Goal: Transaction & Acquisition: Obtain resource

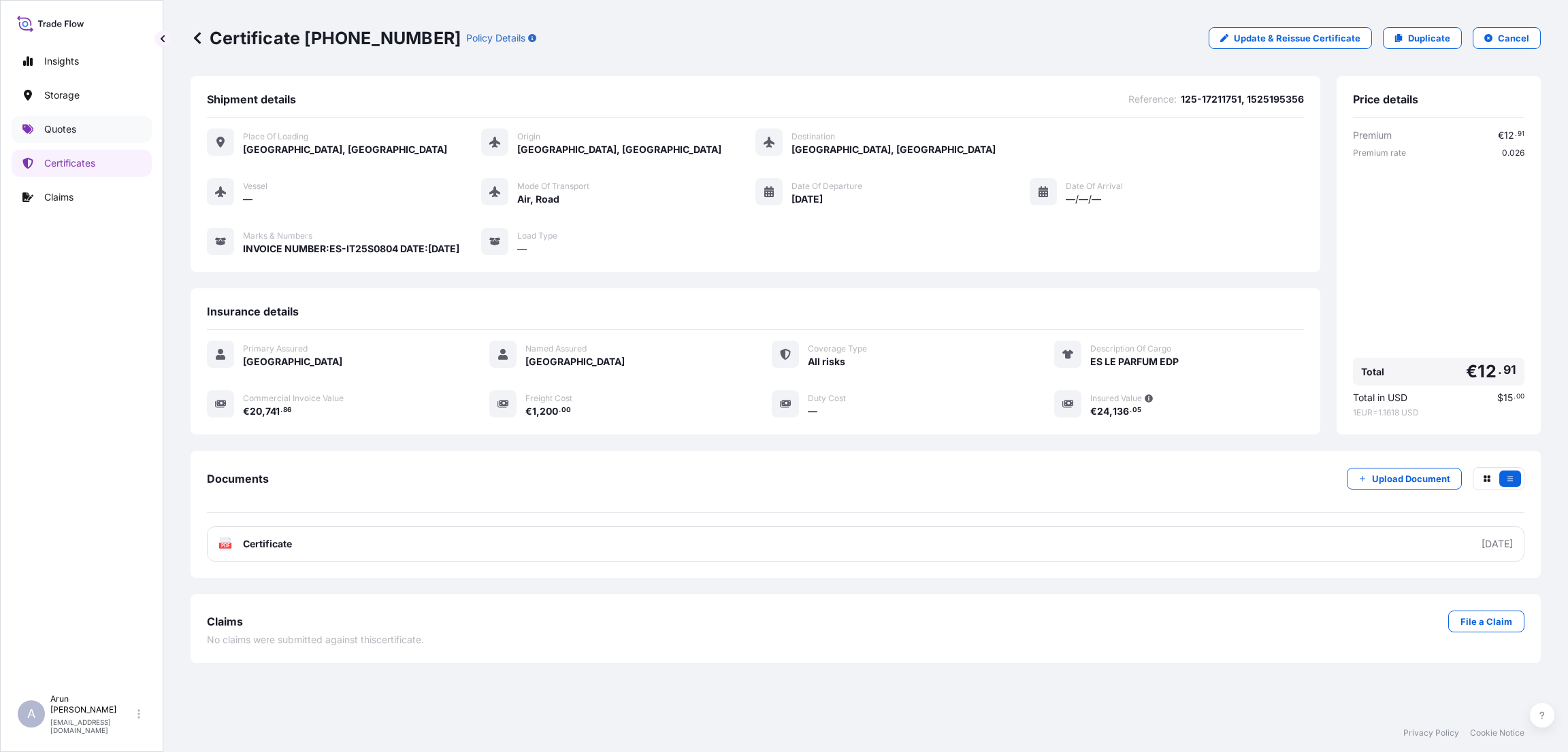
click at [63, 124] on p "Quotes" at bounding box center [59, 129] width 32 height 13
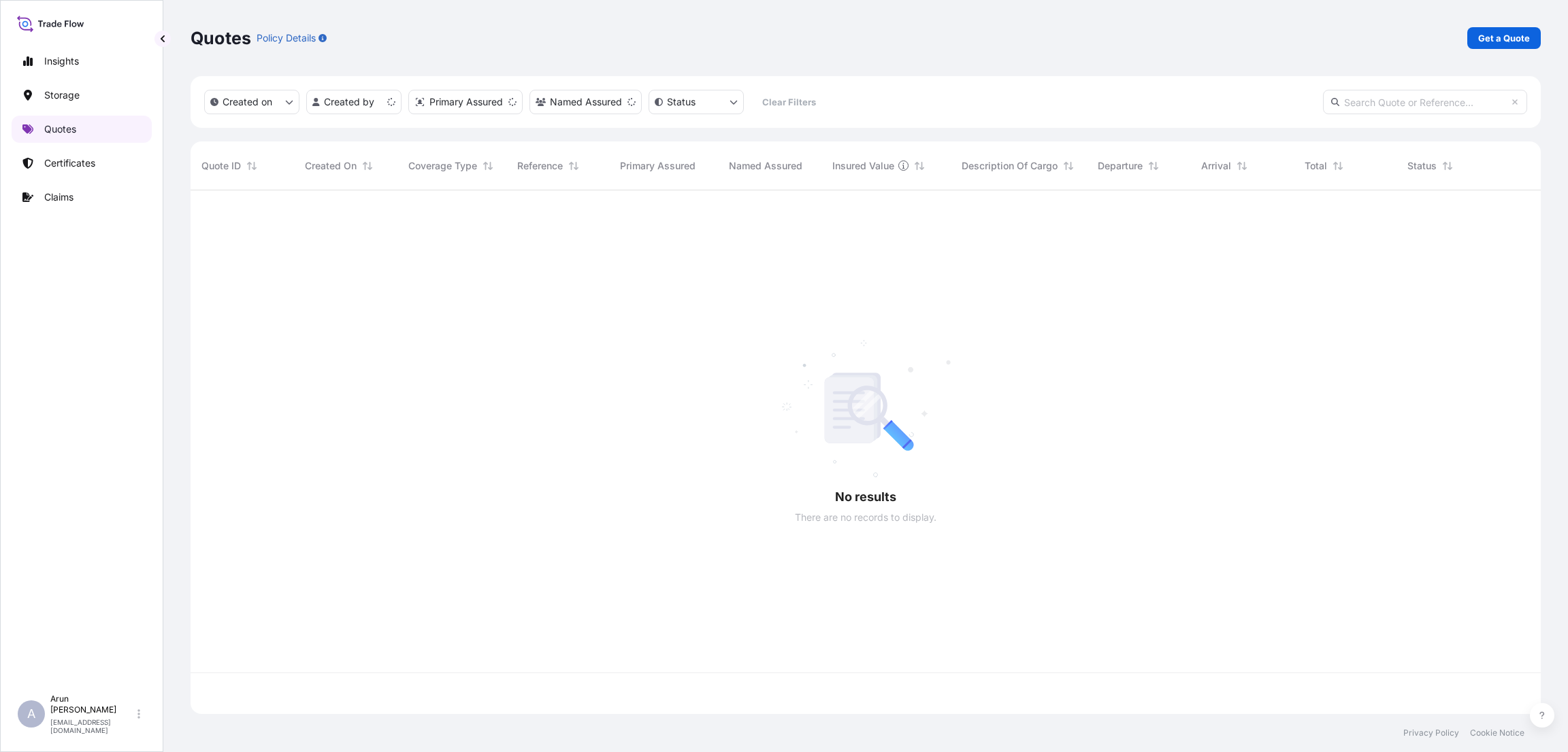
scroll to position [516, 1334]
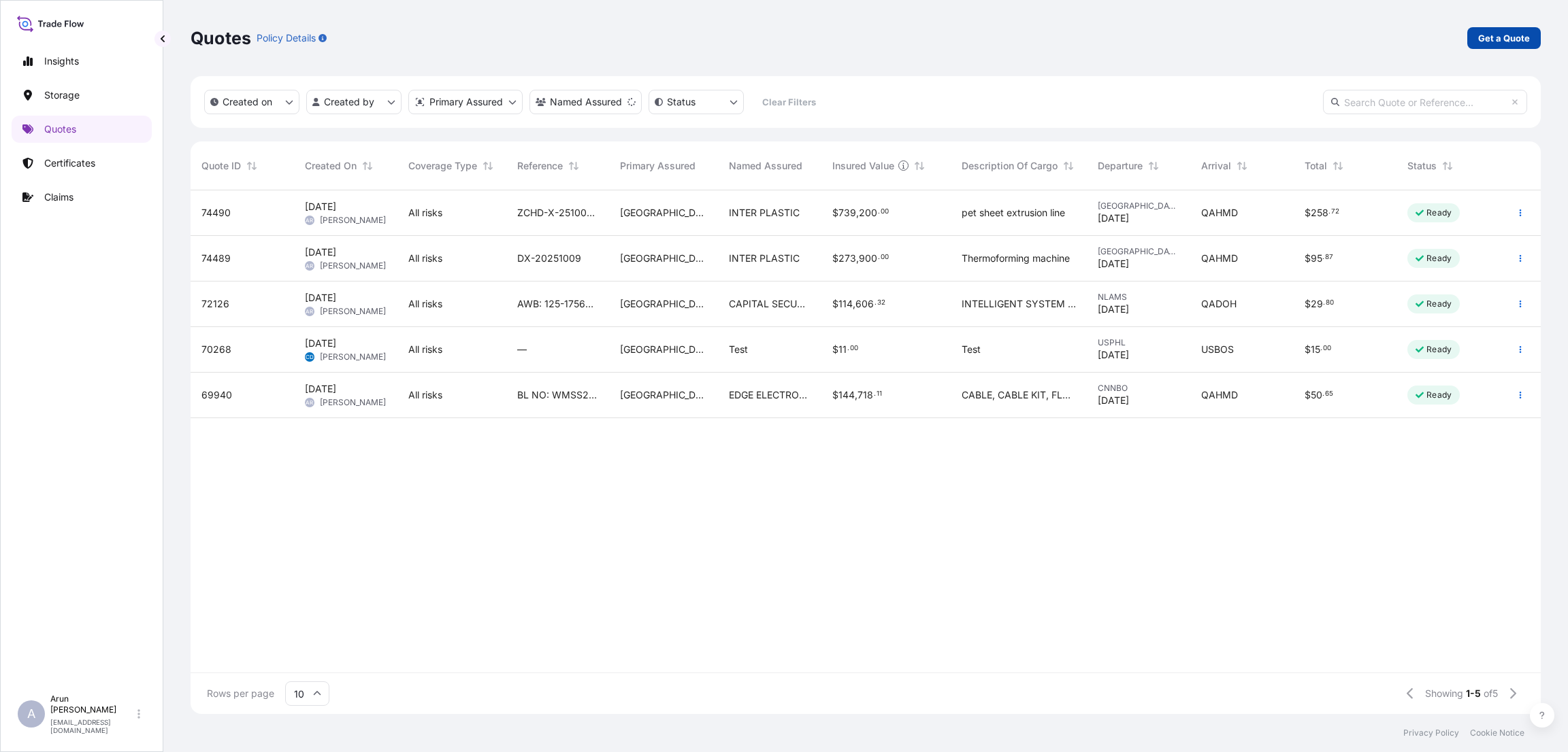
click at [1507, 28] on link "Get a Quote" at bounding box center [1504, 37] width 74 height 22
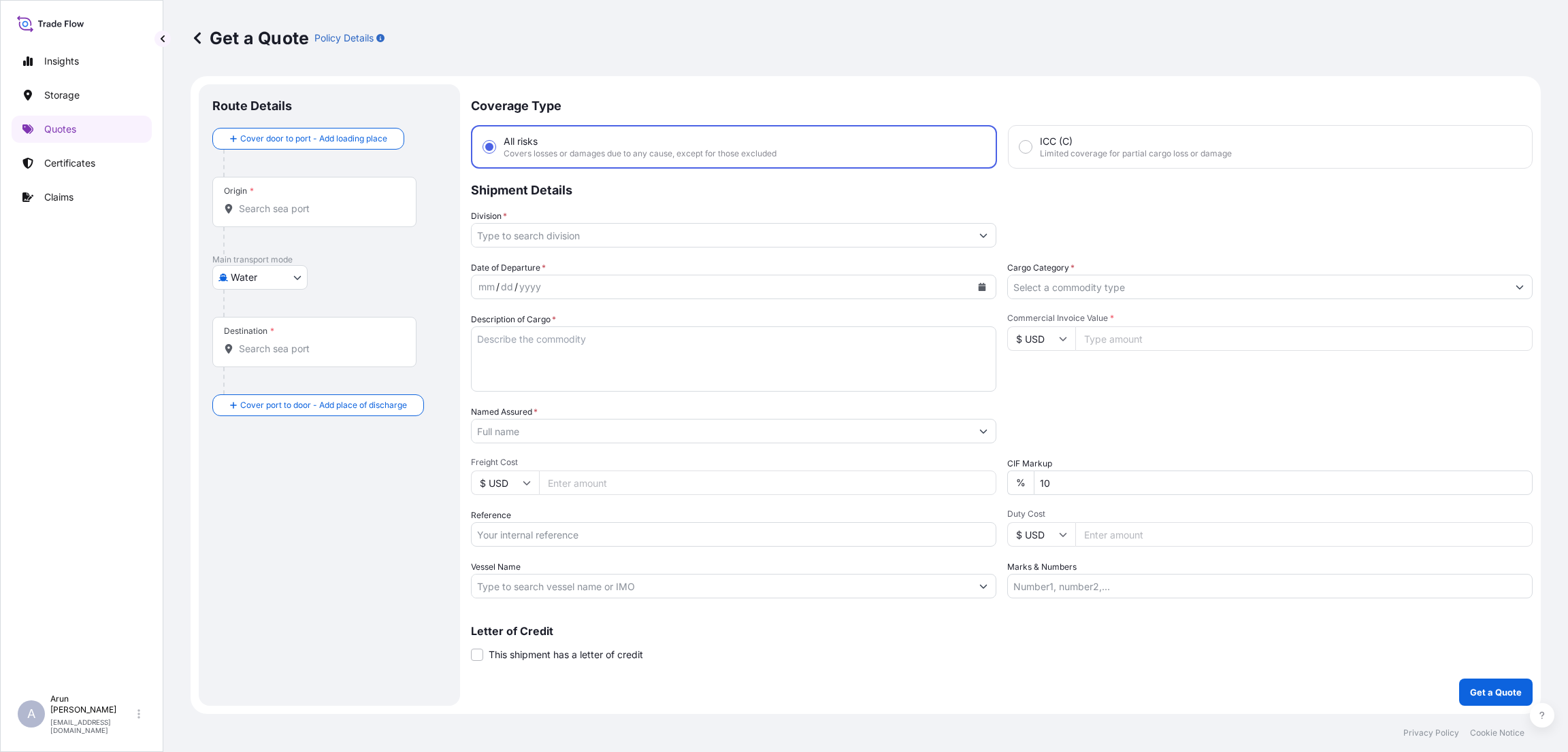
click at [288, 274] on body "Insights Storage Quotes Certificates Claims A [PERSON_NAME] [PERSON_NAME][EMAIL…" at bounding box center [784, 376] width 1568 height 752
click at [263, 355] on span "Inland" at bounding box center [251, 361] width 27 height 13
select select "Inland"
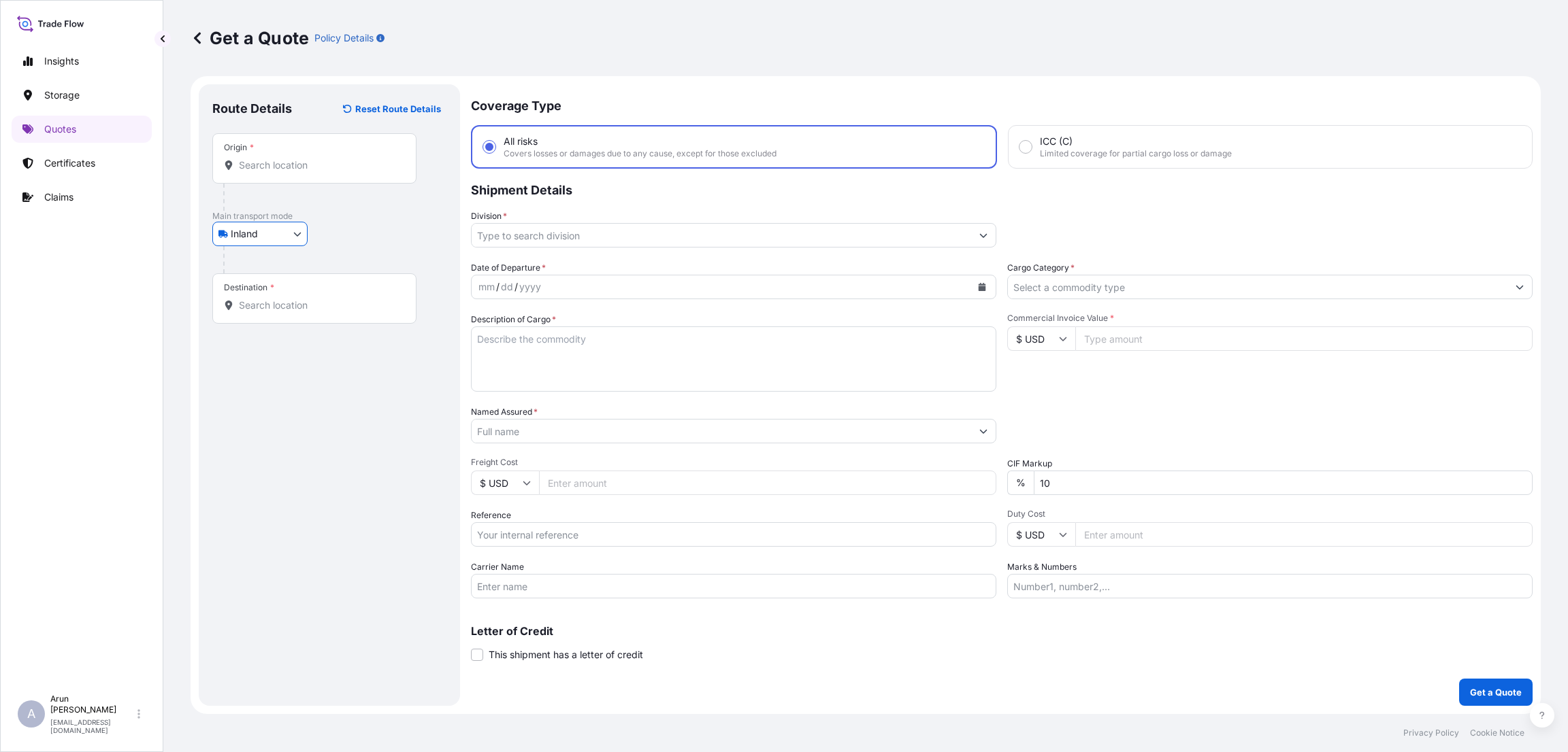
click at [291, 161] on input "Origin *" at bounding box center [319, 165] width 161 height 13
type input "[GEOGRAPHIC_DATA]"
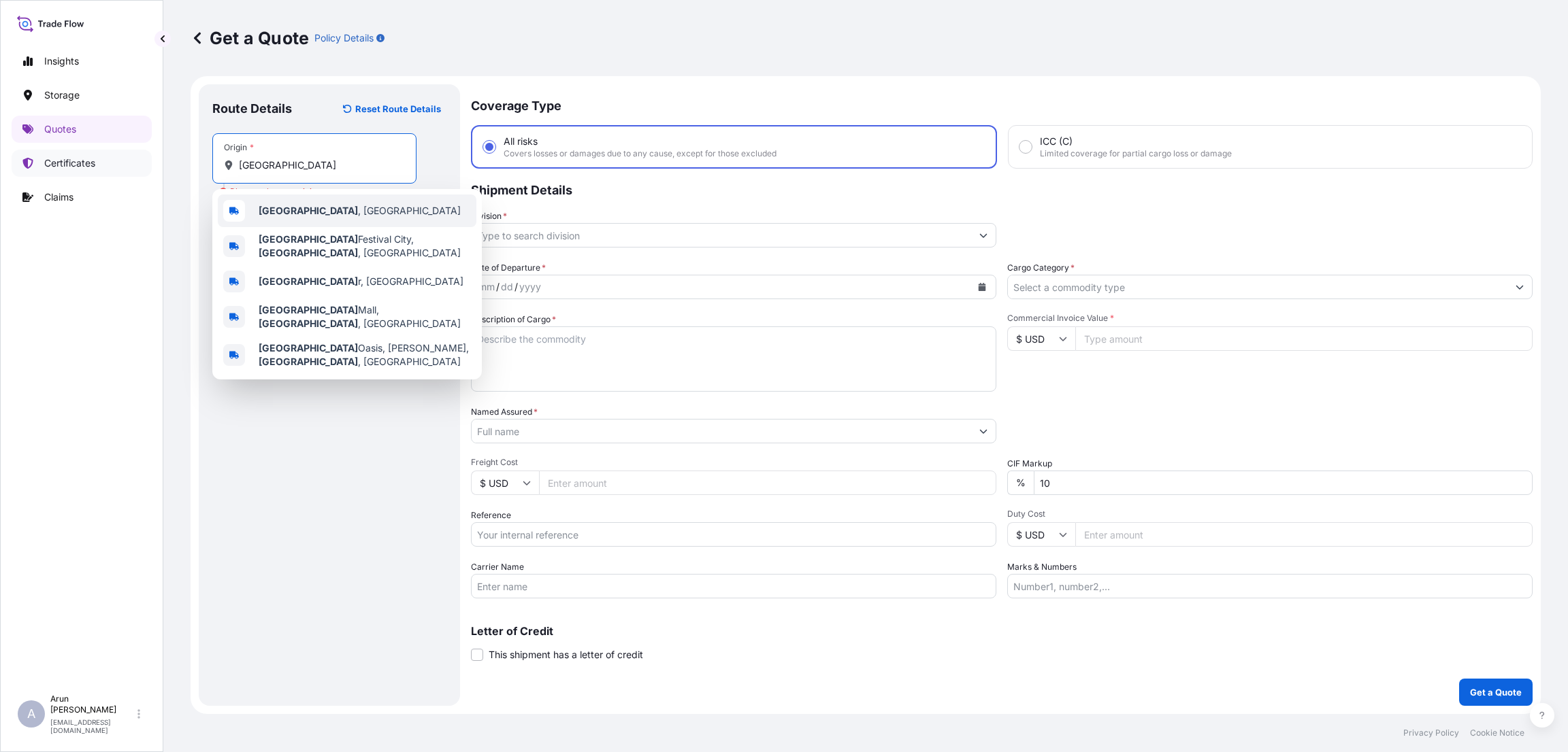
drag, startPoint x: 317, startPoint y: 169, endPoint x: 132, endPoint y: 163, distance: 185.1
click at [132, 163] on div "Insights Storage Quotes Certificates Claims A [PERSON_NAME] [PERSON_NAME][EMAIL…" at bounding box center [784, 376] width 1568 height 752
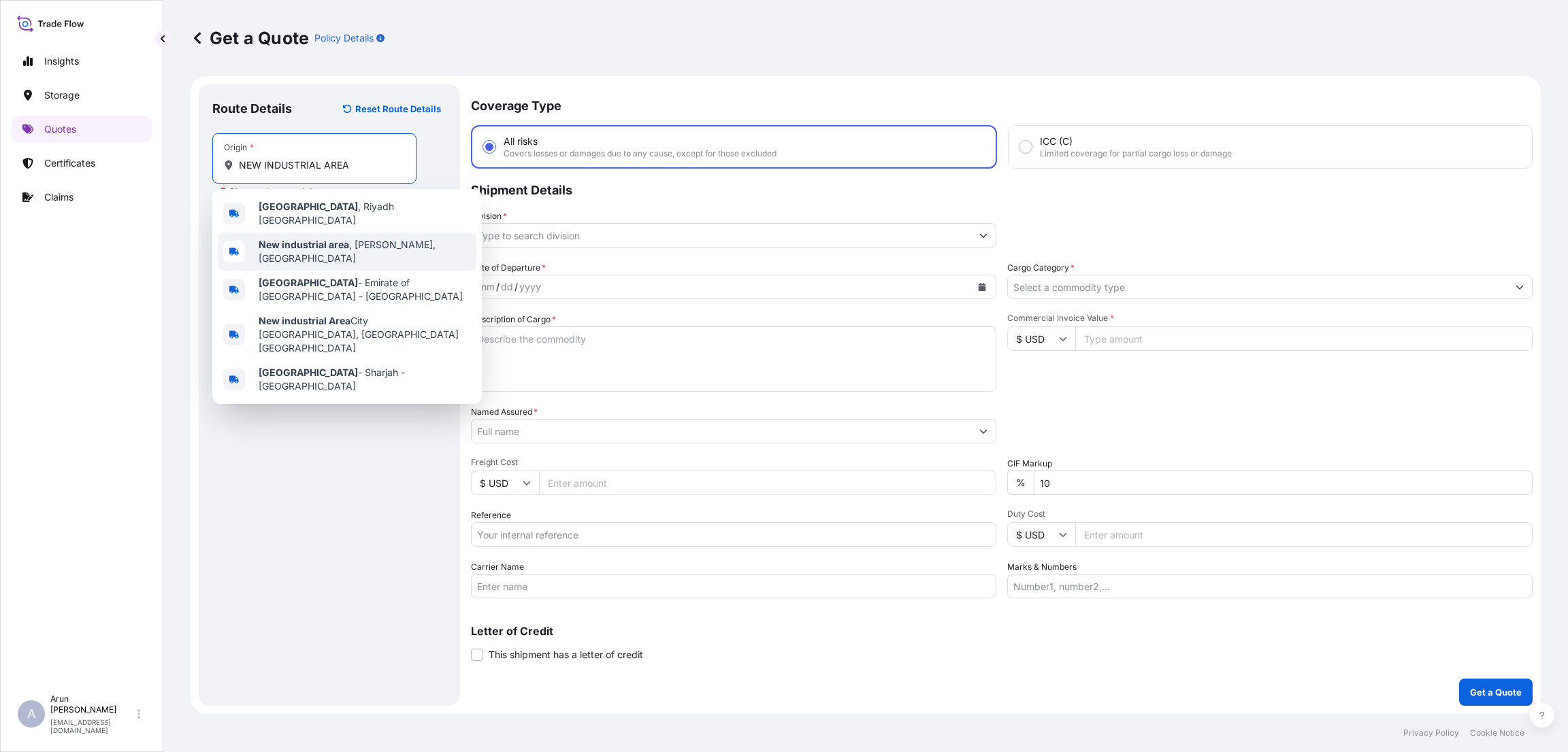
click at [307, 238] on b "New industrial area" at bounding box center [304, 244] width 91 height 11
type input "New industrial area, [GEOGRAPHIC_DATA], [GEOGRAPHIC_DATA]"
